Goal: Information Seeking & Learning: Learn about a topic

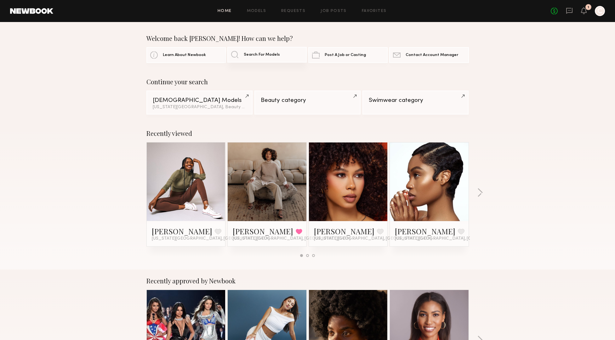
click at [254, 56] on span "Search For Models" at bounding box center [262, 55] width 36 height 4
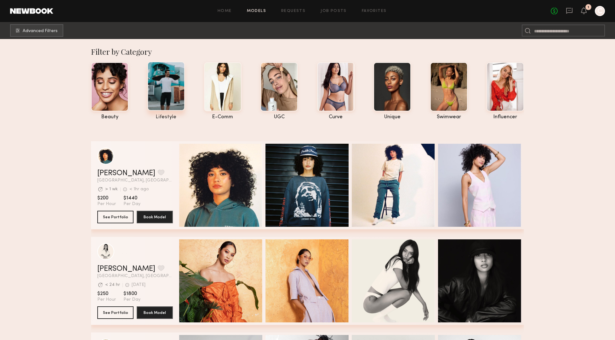
click at [176, 98] on div at bounding box center [165, 86] width 37 height 49
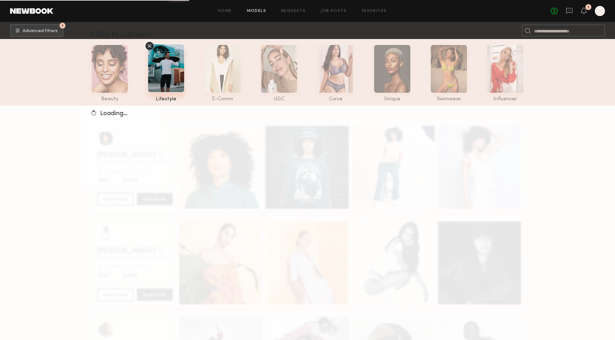
scroll to position [19, 0]
click at [50, 31] on span "Advanced Filters" at bounding box center [40, 31] width 35 height 4
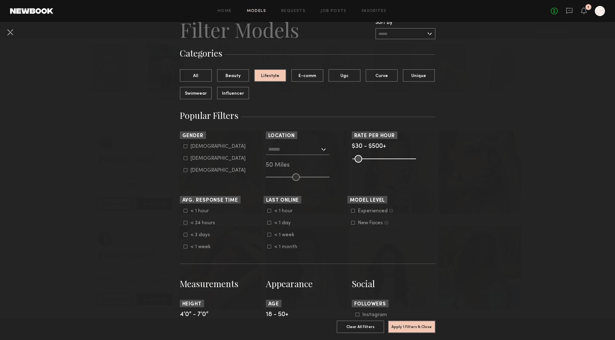
scroll to position [37, 0]
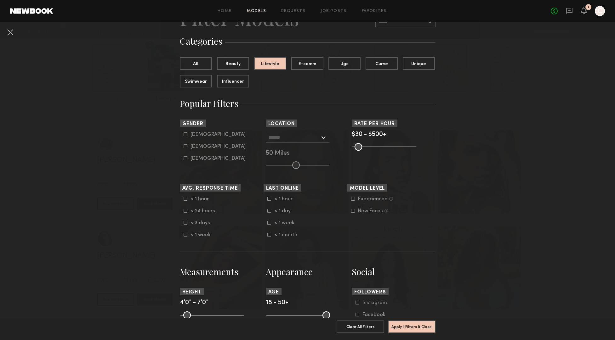
click at [203, 148] on div "[DEMOGRAPHIC_DATA]" at bounding box center [217, 147] width 55 height 4
type input "**"
click at [294, 136] on input "text" at bounding box center [294, 137] width 52 height 11
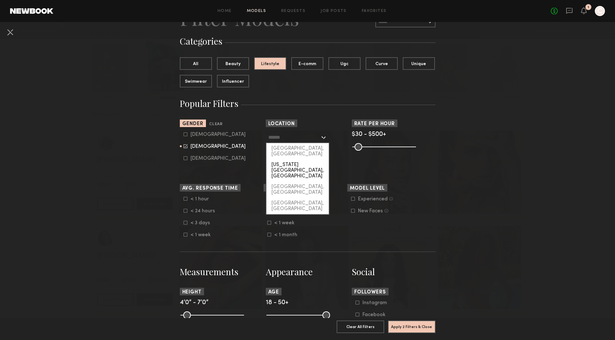
click at [292, 160] on div "[US_STATE][GEOGRAPHIC_DATA], [GEOGRAPHIC_DATA]" at bounding box center [297, 171] width 62 height 22
type input "**********"
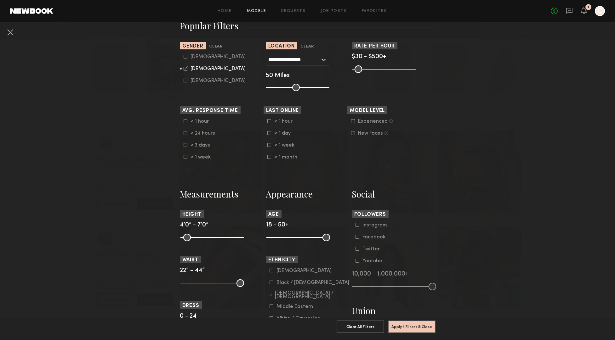
scroll to position [119, 0]
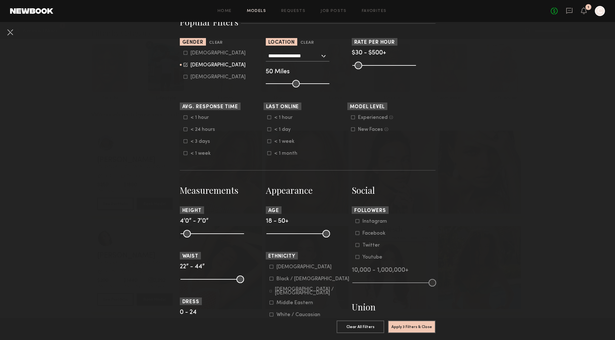
click at [362, 115] on common-framework-checkbox "Experienced Talent we’ve deemed to have ample paid, professional modeling exper…" at bounding box center [391, 118] width 80 height 6
click at [362, 120] on div "Experienced" at bounding box center [373, 118] width 30 height 4
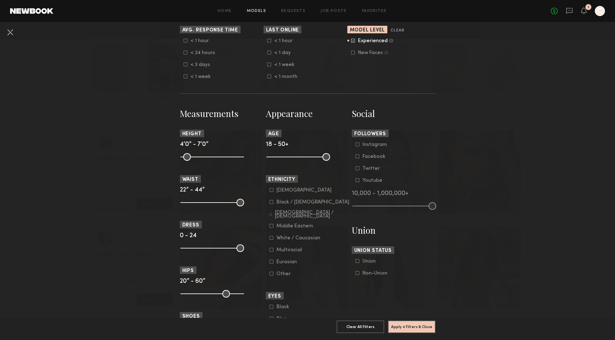
scroll to position [221, 0]
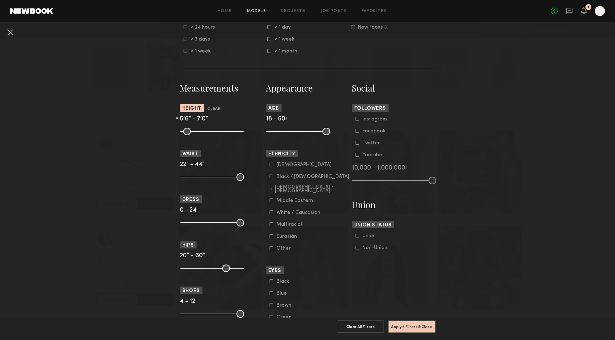
drag, startPoint x: 182, startPoint y: 136, endPoint x: 212, endPoint y: 138, distance: 30.6
type input "**"
click at [212, 135] on input "range" at bounding box center [212, 132] width 64 height 8
drag, startPoint x: 238, startPoint y: 135, endPoint x: 221, endPoint y: 134, distance: 17.0
type input "**"
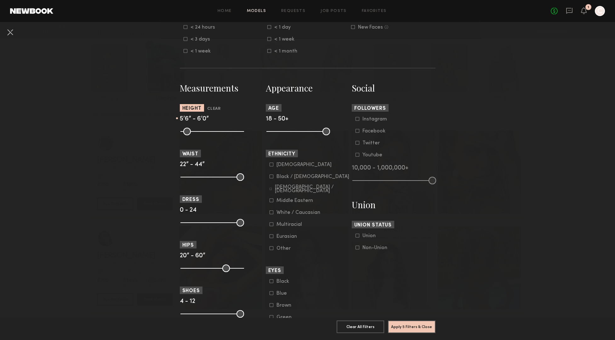
click at [221, 134] on input "range" at bounding box center [212, 132] width 64 height 8
type input "**"
click at [213, 135] on input "range" at bounding box center [212, 132] width 64 height 8
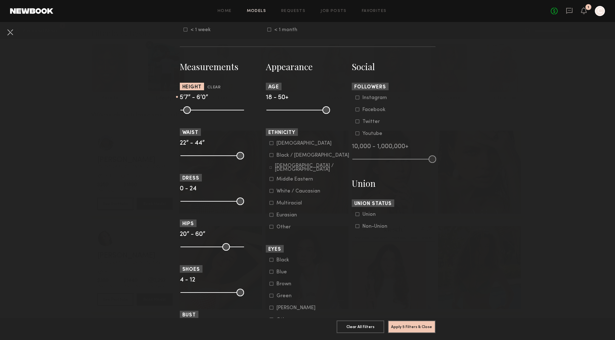
scroll to position [253, 0]
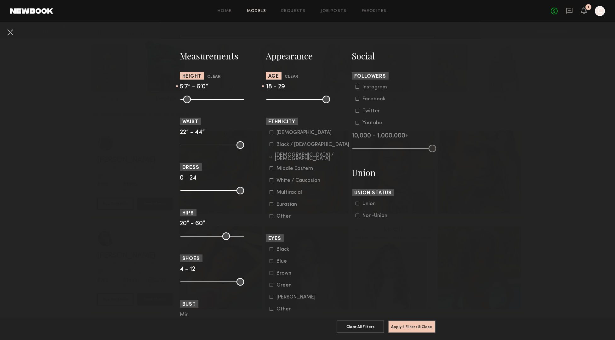
drag, startPoint x: 325, startPoint y: 104, endPoint x: 289, endPoint y: 104, distance: 35.9
type input "**"
click at [289, 103] on input "range" at bounding box center [298, 100] width 64 height 8
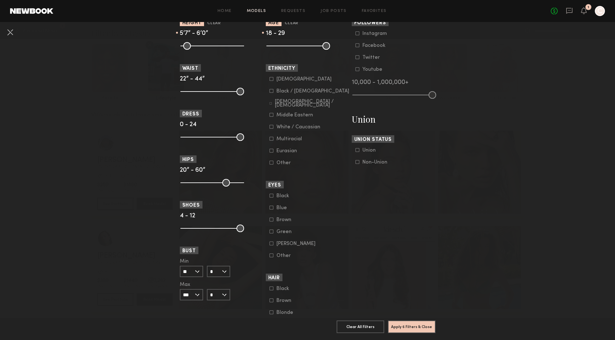
scroll to position [308, 0]
click at [280, 80] on div "[DEMOGRAPHIC_DATA]" at bounding box center [303, 78] width 55 height 4
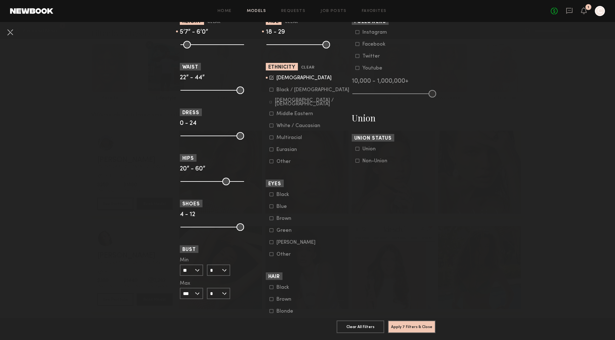
click at [281, 92] on div "Black / [DEMOGRAPHIC_DATA]" at bounding box center [312, 90] width 73 height 4
click at [281, 105] on common-framework-checkbox "[DEMOGRAPHIC_DATA] / [DEMOGRAPHIC_DATA]" at bounding box center [309, 102] width 80 height 6
click at [281, 106] on div "[DEMOGRAPHIC_DATA] / [DEMOGRAPHIC_DATA]" at bounding box center [312, 102] width 74 height 8
click at [279, 128] on div "White / Caucasian" at bounding box center [298, 126] width 44 height 4
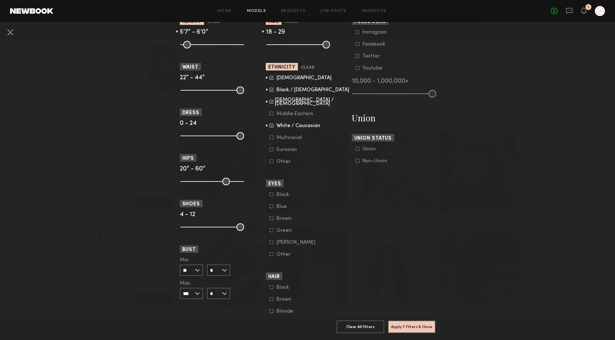
click at [277, 152] on div "Eurasian" at bounding box center [288, 150] width 25 height 4
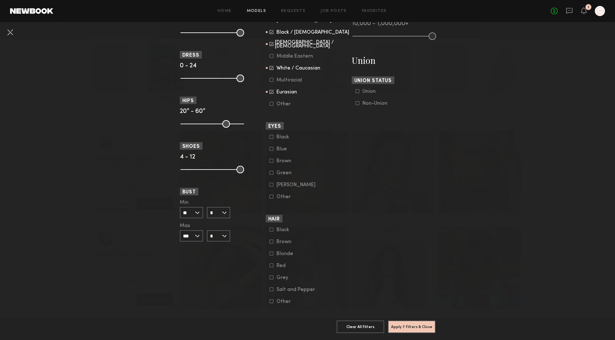
scroll to position [399, 0]
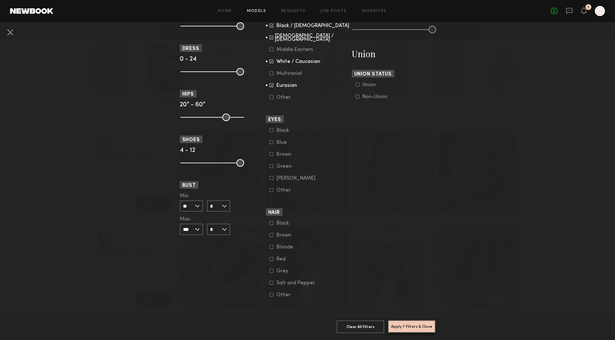
click at [403, 327] on button "Apply 7 Filters & Close" at bounding box center [412, 326] width 48 height 13
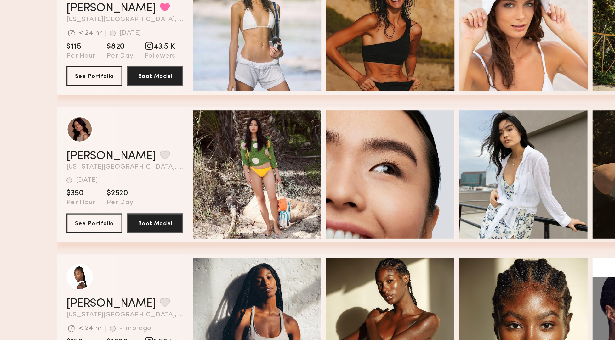
scroll to position [3122, 0]
